Goal: Check status

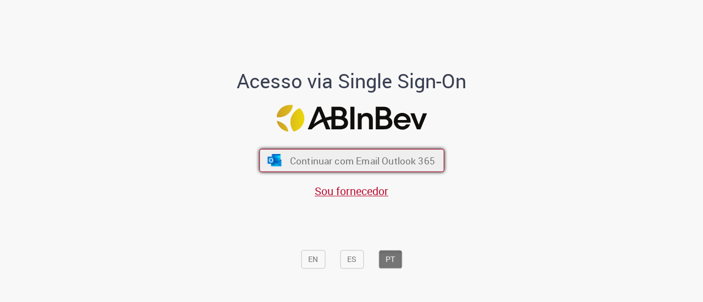
click at [323, 158] on span "Continuar com Email Outlook 365" at bounding box center [361, 160] width 145 height 13
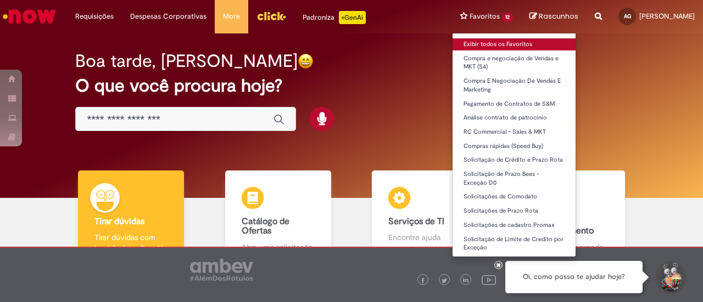
click at [452, 40] on link "Exibir todos os Favoritos" at bounding box center [513, 44] width 123 height 12
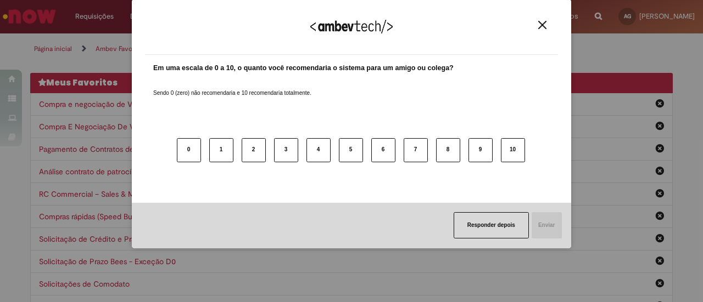
click at [546, 18] on div "Agradecemos seu feedback!" at bounding box center [351, 33] width 413 height 43
click at [543, 25] on img "Close" at bounding box center [542, 25] width 8 height 8
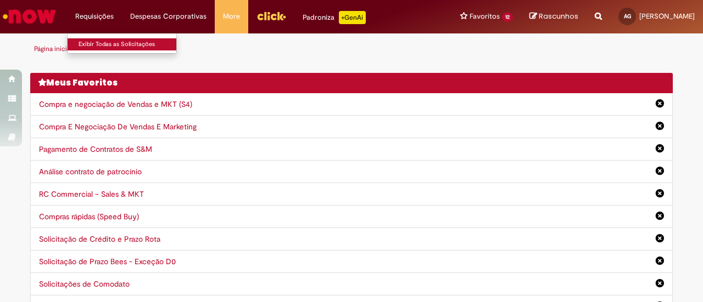
click at [104, 38] on link "Exibir Todas as Solicitações" at bounding box center [128, 44] width 121 height 12
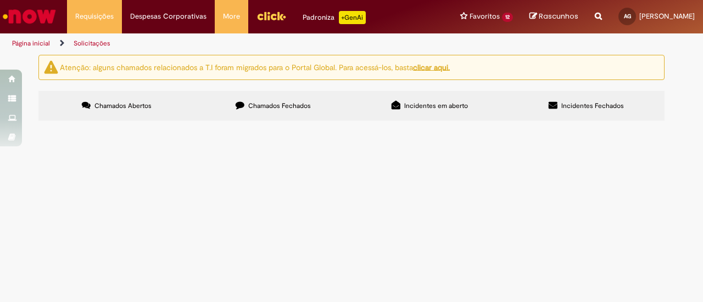
click at [526, 41] on div "Página inicial Solicitações" at bounding box center [351, 43] width 703 height 20
click at [254, 104] on span "Chamados Fechados" at bounding box center [279, 106] width 63 height 9
click at [140, 110] on label "Chamados Abertos" at bounding box center [116, 106] width 156 height 30
click at [256, 226] on main "Solicitações Atenção: alguns chamados relacionados a T.I foram migrados para o …" at bounding box center [351, 178] width 703 height 248
click at [273, 97] on label "Chamados Fechados" at bounding box center [273, 106] width 156 height 30
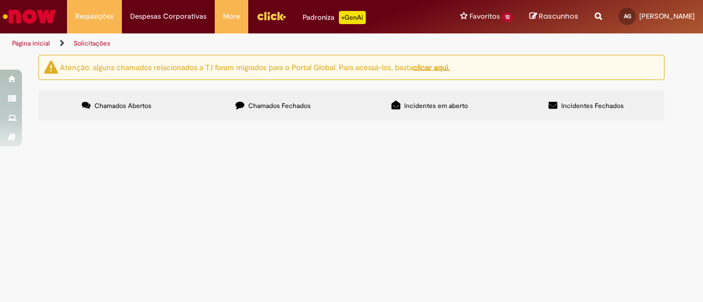
scroll to position [110, 0]
click at [0, 0] on span "Fachadas Londrina - Agencia Ingamax 58k" at bounding box center [0, 0] width 0 height 0
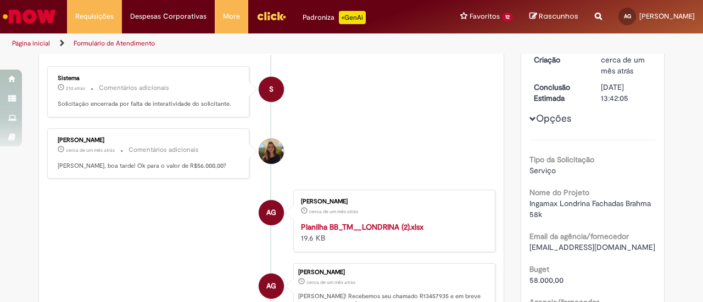
scroll to position [55, 0]
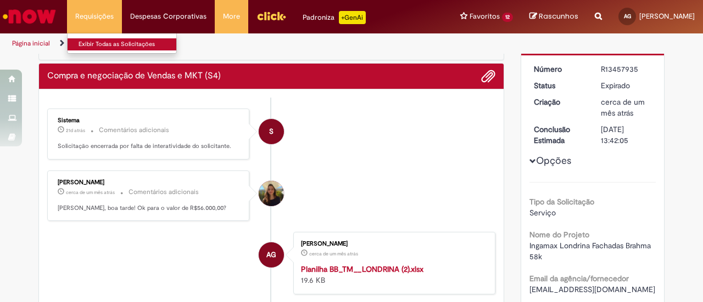
click at [112, 46] on link "Exibir Todas as Solicitações" at bounding box center [128, 44] width 121 height 12
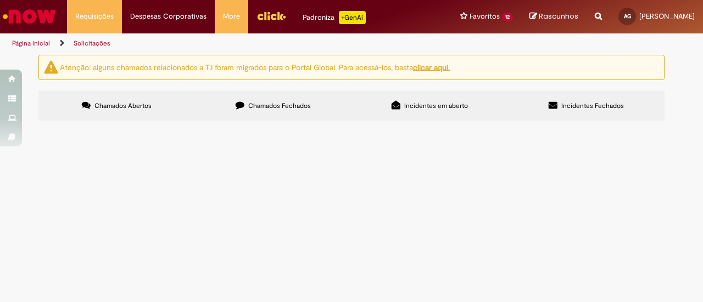
click at [238, 117] on label "Chamados Fechados" at bounding box center [273, 106] width 156 height 30
